Goal: Download file/media

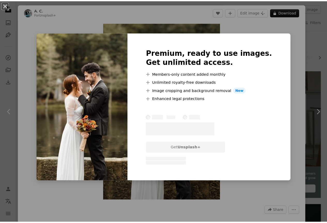
scroll to position [2303, 0]
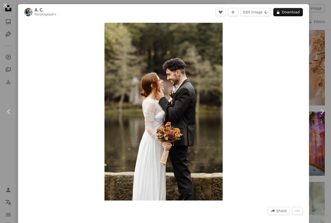
click at [7, 5] on button "An X shape" at bounding box center [5, 5] width 6 height 6
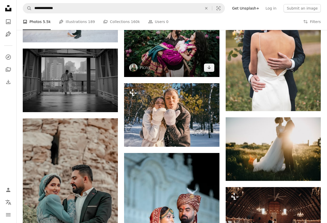
scroll to position [3519, 0]
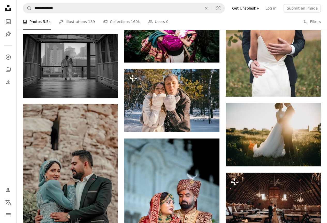
click at [6, 109] on nav "Unsplash logo Unsplash Home A photo Pen Tool A compass A stack of folders Downl…" at bounding box center [8, 111] width 17 height 223
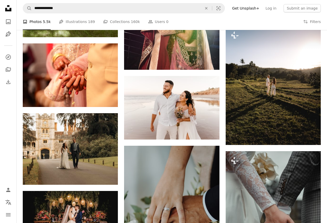
scroll to position [4243, 0]
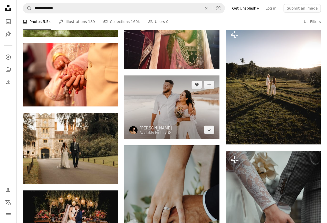
click at [152, 111] on img at bounding box center [171, 108] width 95 height 64
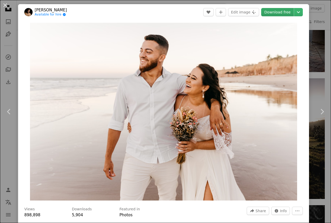
click at [282, 14] on link "Download free" at bounding box center [277, 12] width 33 height 8
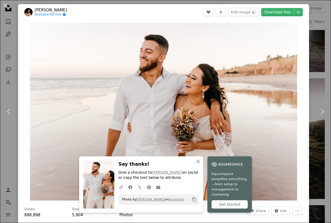
drag, startPoint x: 7, startPoint y: 4, endPoint x: 37, endPoint y: 27, distance: 38.2
click at [7, 4] on button "An X shape" at bounding box center [5, 5] width 6 height 6
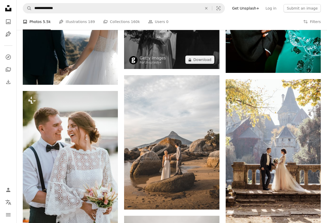
scroll to position [3002, 0]
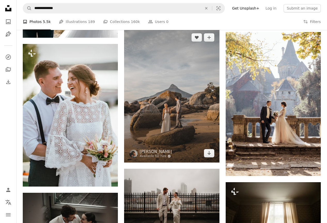
click at [188, 96] on img at bounding box center [171, 95] width 95 height 134
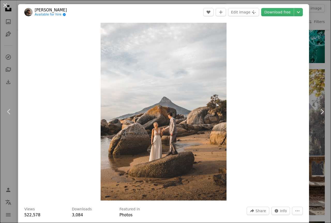
drag, startPoint x: 6, startPoint y: 7, endPoint x: 67, endPoint y: 31, distance: 65.6
click at [6, 7] on button "An X shape" at bounding box center [5, 5] width 6 height 6
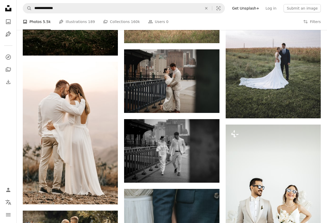
scroll to position [1528, 0]
